Goal: Obtain resource: Download file/media

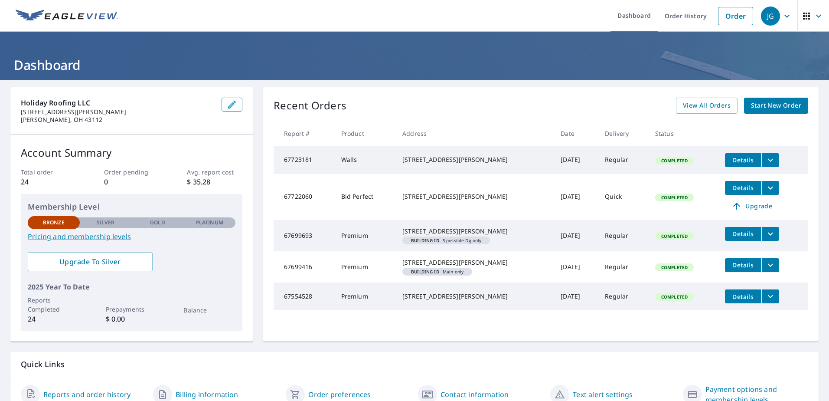
click at [765, 235] on icon "filesDropdownBtn-67699693" at bounding box center [770, 234] width 10 height 10
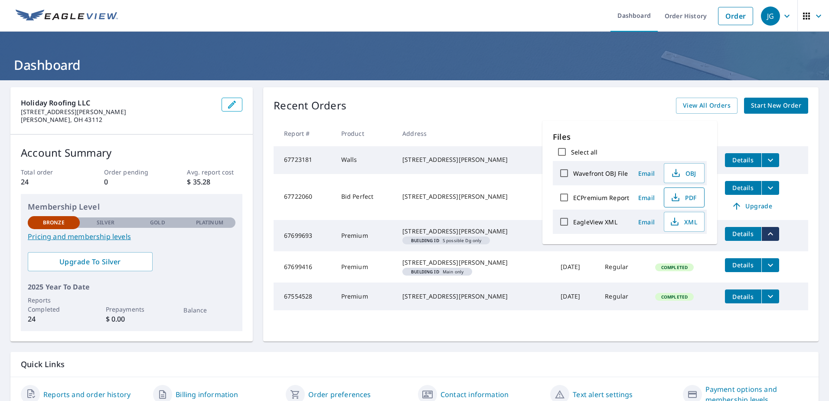
click at [685, 194] on span "PDF" at bounding box center [684, 197] width 28 height 10
click at [487, 267] on div "[STREET_ADDRESS][PERSON_NAME]" at bounding box center [474, 262] width 144 height 9
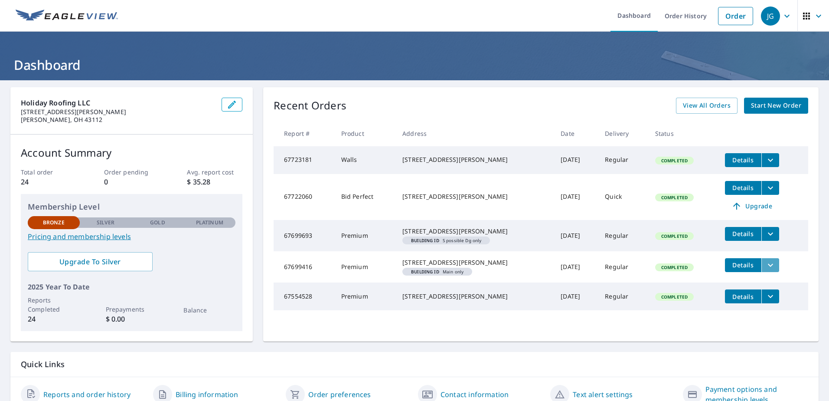
click at [765, 270] on icon "filesDropdownBtn-67699416" at bounding box center [770, 265] width 10 height 10
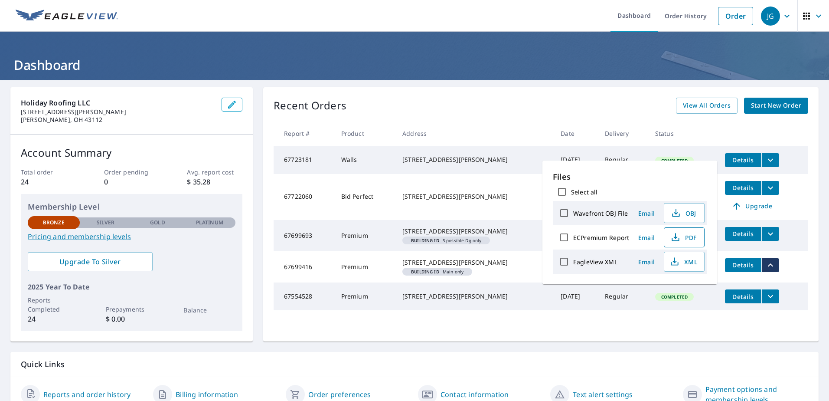
click at [686, 237] on span "PDF" at bounding box center [684, 237] width 28 height 10
click at [771, 157] on button "filesDropdownBtn-67723181" at bounding box center [771, 160] width 18 height 14
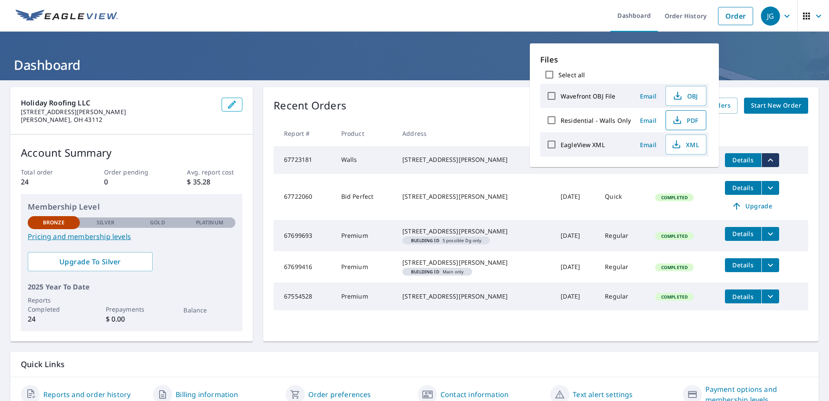
click at [689, 122] on span "PDF" at bounding box center [685, 120] width 28 height 10
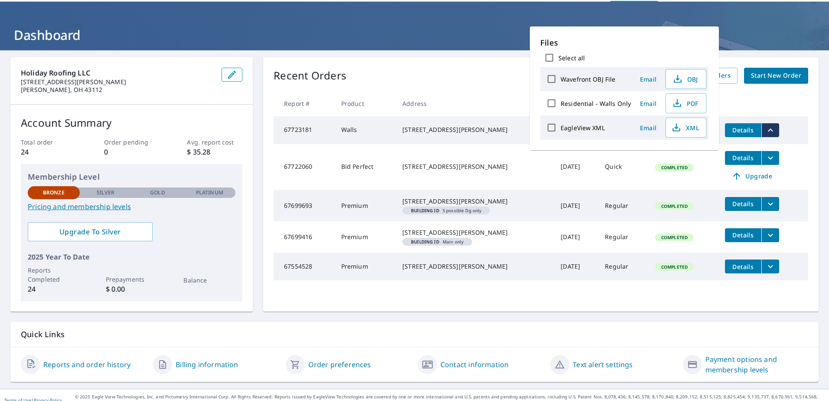
scroll to position [43, 0]
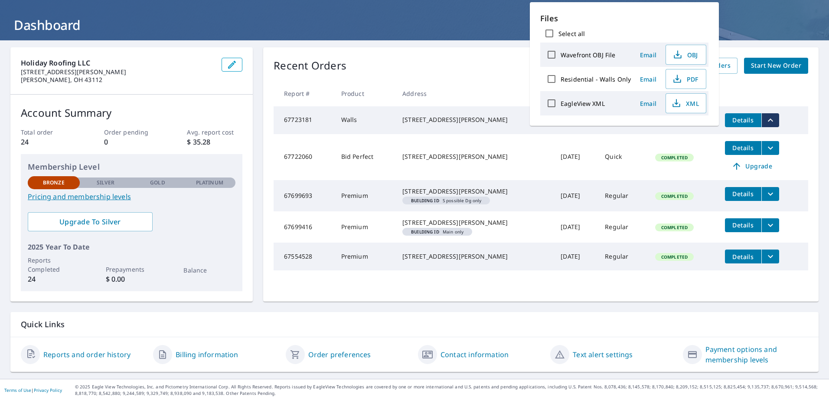
click at [766, 262] on icon "filesDropdownBtn-67554528" at bounding box center [770, 256] width 10 height 10
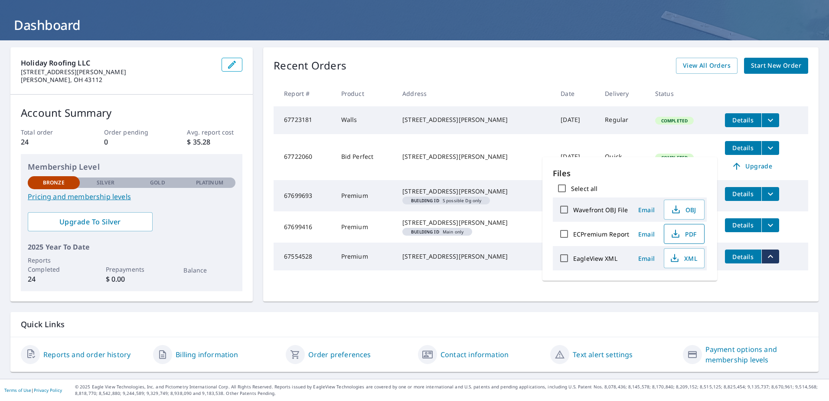
click at [679, 235] on icon "button" at bounding box center [675, 234] width 10 height 10
click at [712, 63] on span "View All Orders" at bounding box center [707, 65] width 48 height 11
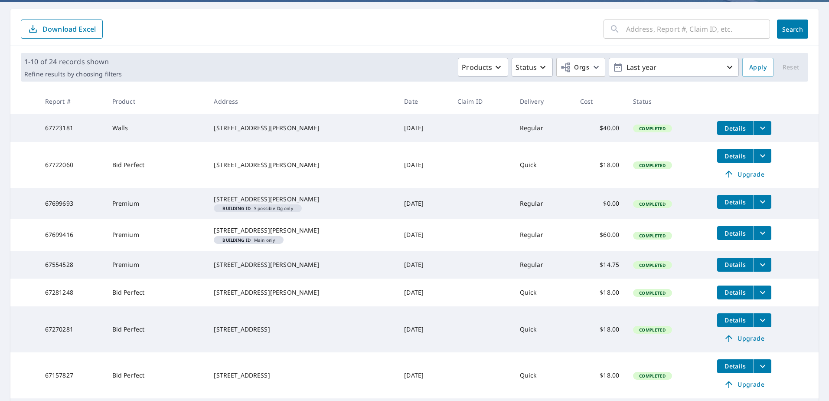
scroll to position [244, 0]
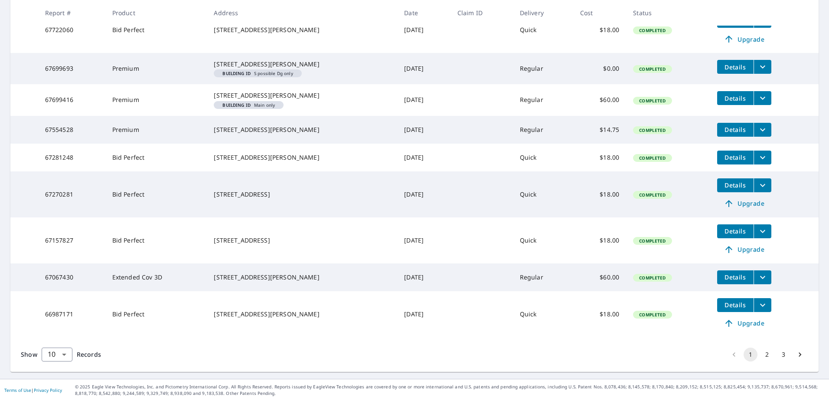
click at [764, 353] on button "2" at bounding box center [767, 354] width 14 height 14
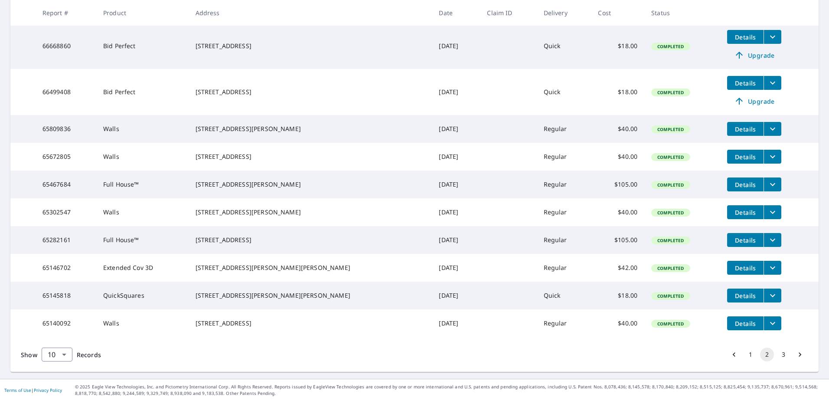
scroll to position [197, 0]
click at [778, 356] on button "3" at bounding box center [784, 354] width 14 height 14
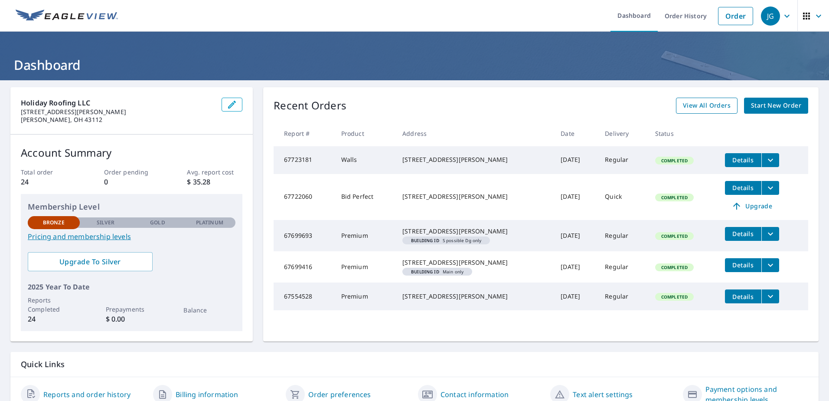
click at [692, 105] on span "View All Orders" at bounding box center [707, 105] width 48 height 11
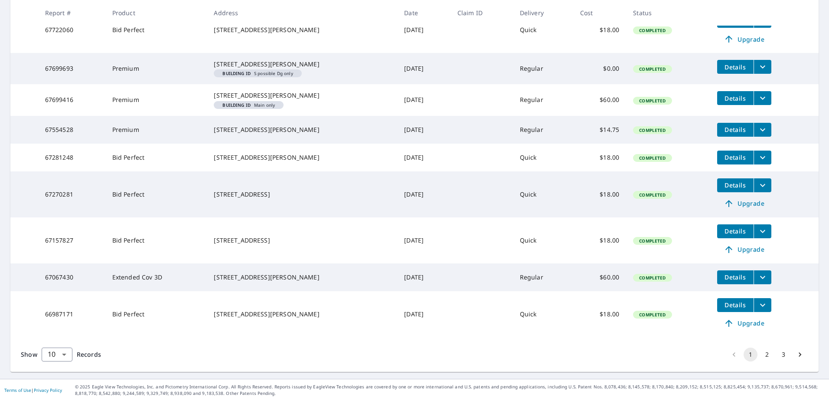
scroll to position [244, 0]
click at [760, 354] on button "2" at bounding box center [767, 354] width 14 height 14
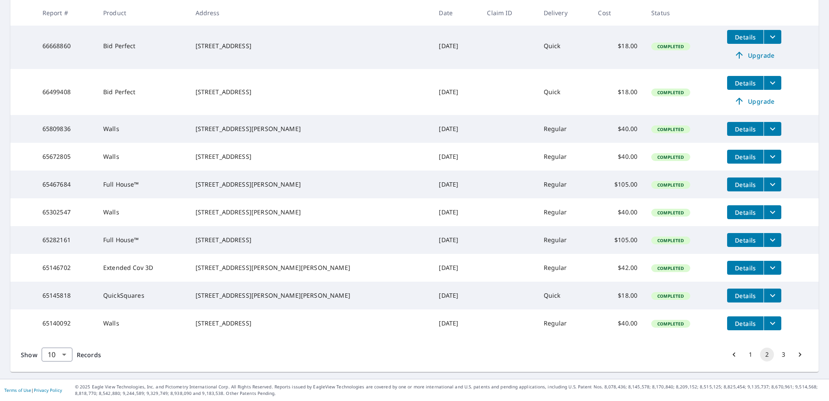
scroll to position [197, 0]
click at [780, 354] on button "3" at bounding box center [784, 354] width 14 height 14
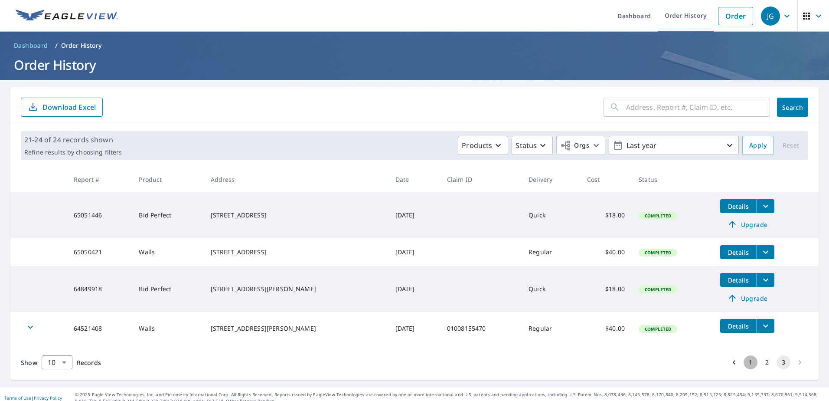
click at [747, 369] on button "1" at bounding box center [751, 362] width 14 height 14
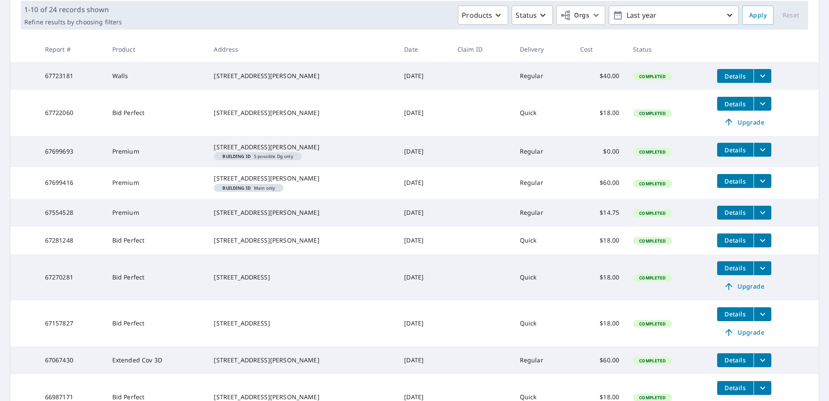
scroll to position [217, 0]
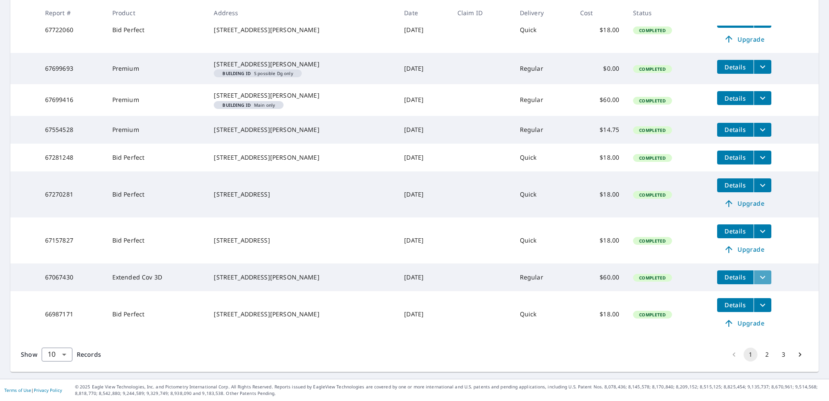
click at [760, 278] on icon "filesDropdownBtn-67067430" at bounding box center [762, 276] width 5 height 3
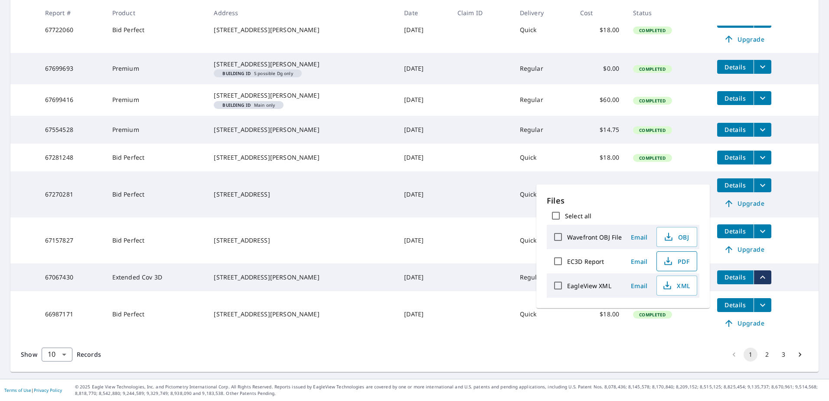
click at [676, 264] on span "PDF" at bounding box center [676, 261] width 28 height 10
